Goal: Information Seeking & Learning: Find specific fact

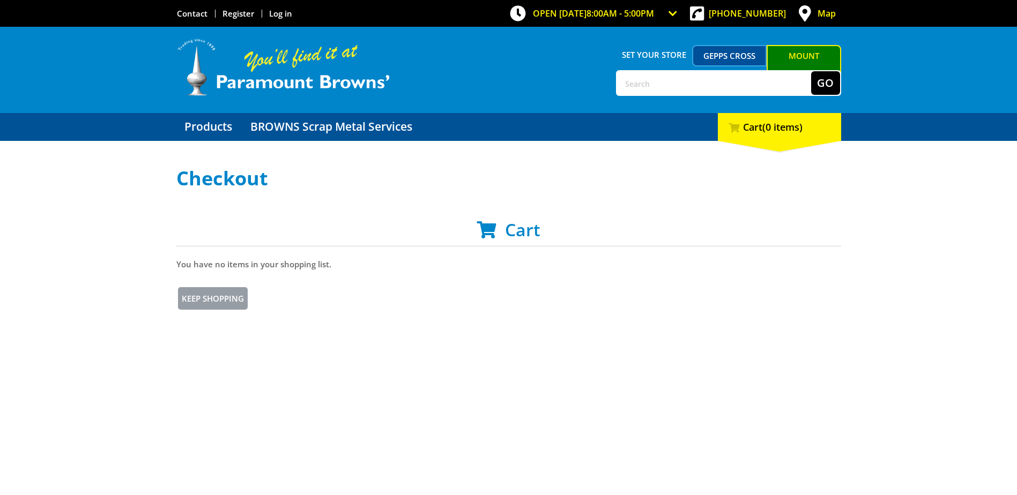
click at [653, 93] on input "text" at bounding box center [714, 83] width 194 height 24
type input "pine"
click at [811, 71] on button "Go" at bounding box center [825, 83] width 29 height 24
click at [638, 81] on input "text" at bounding box center [714, 83] width 194 height 24
type input "pine"
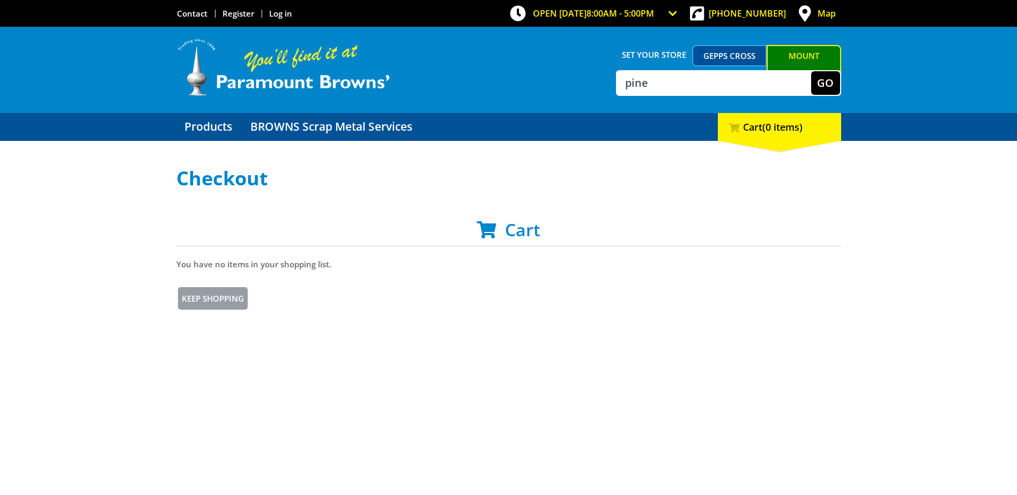
click at [811, 71] on button "Go" at bounding box center [825, 83] width 29 height 24
